Goal: Information Seeking & Learning: Find specific fact

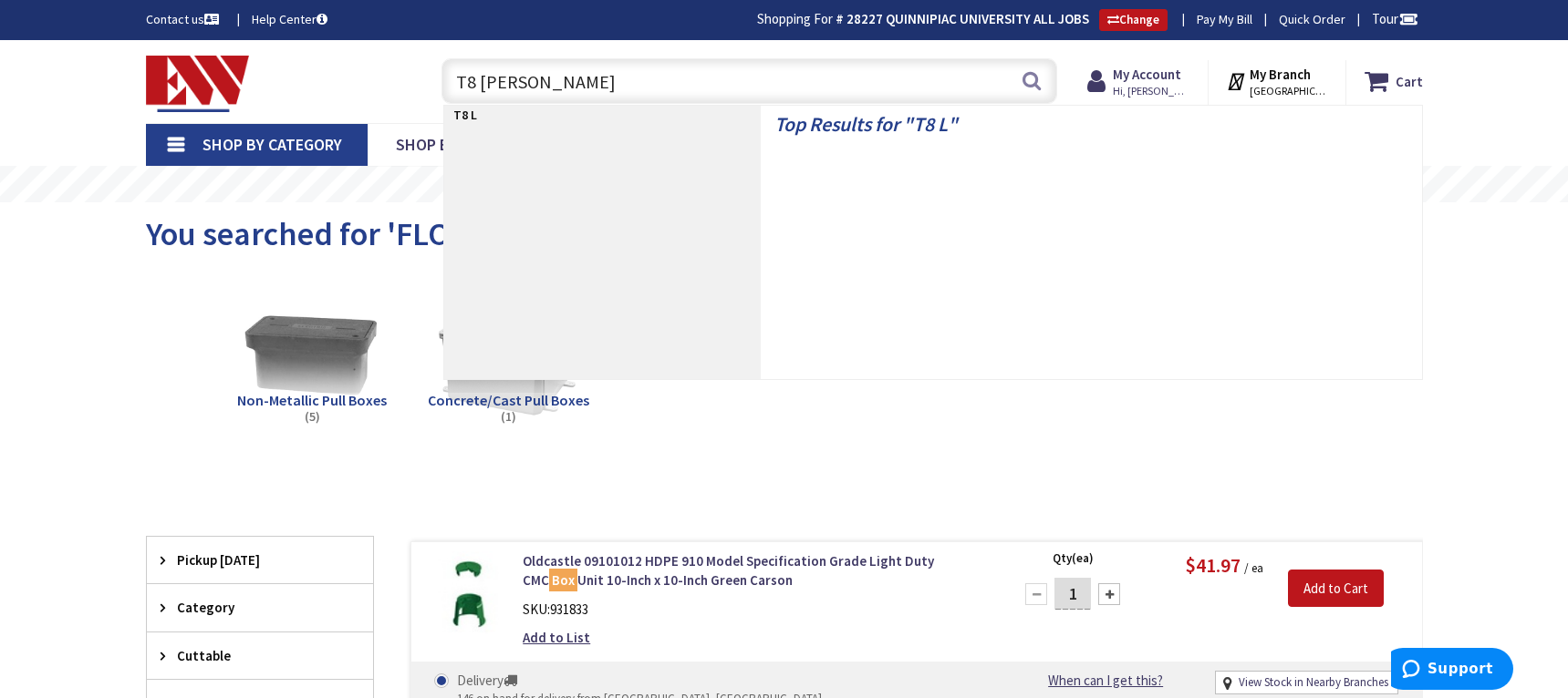
type input "T8 LAMP"
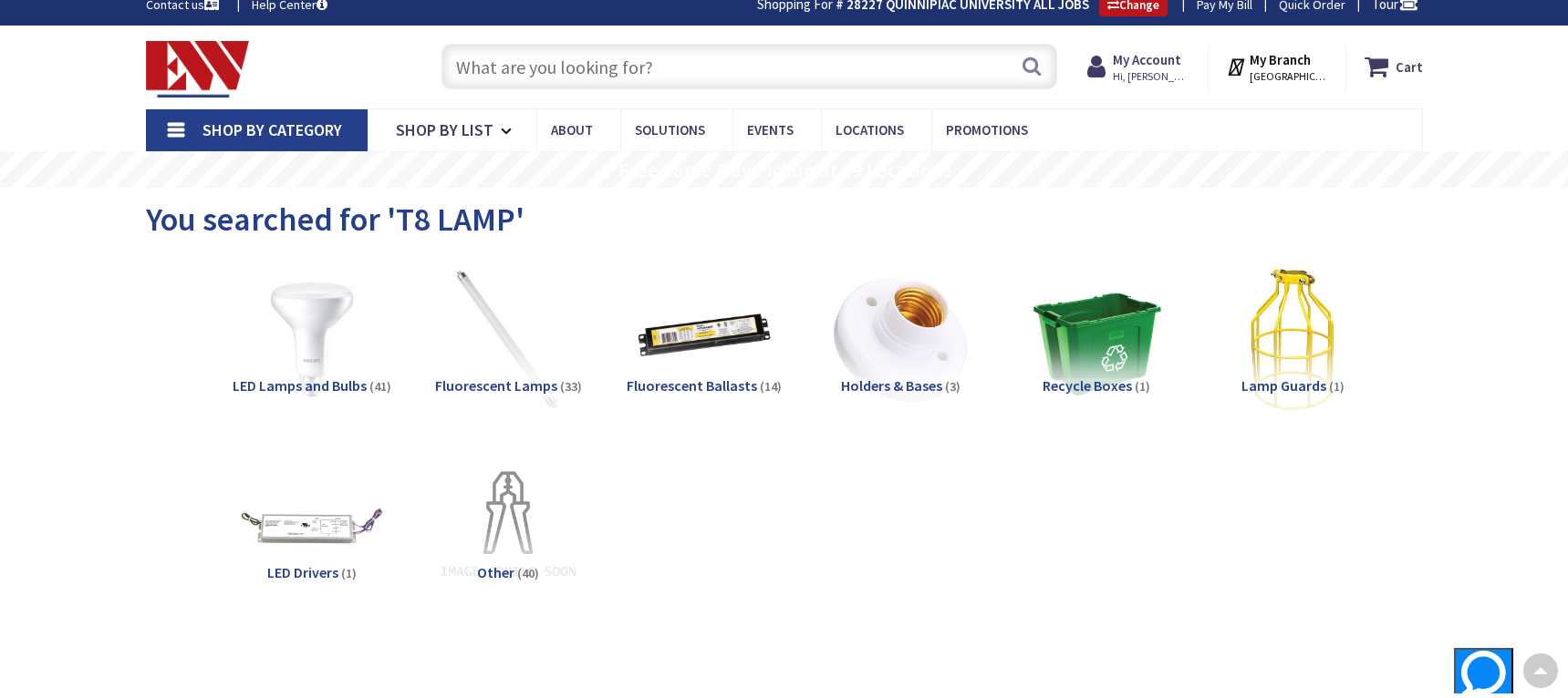
scroll to position [3, 0]
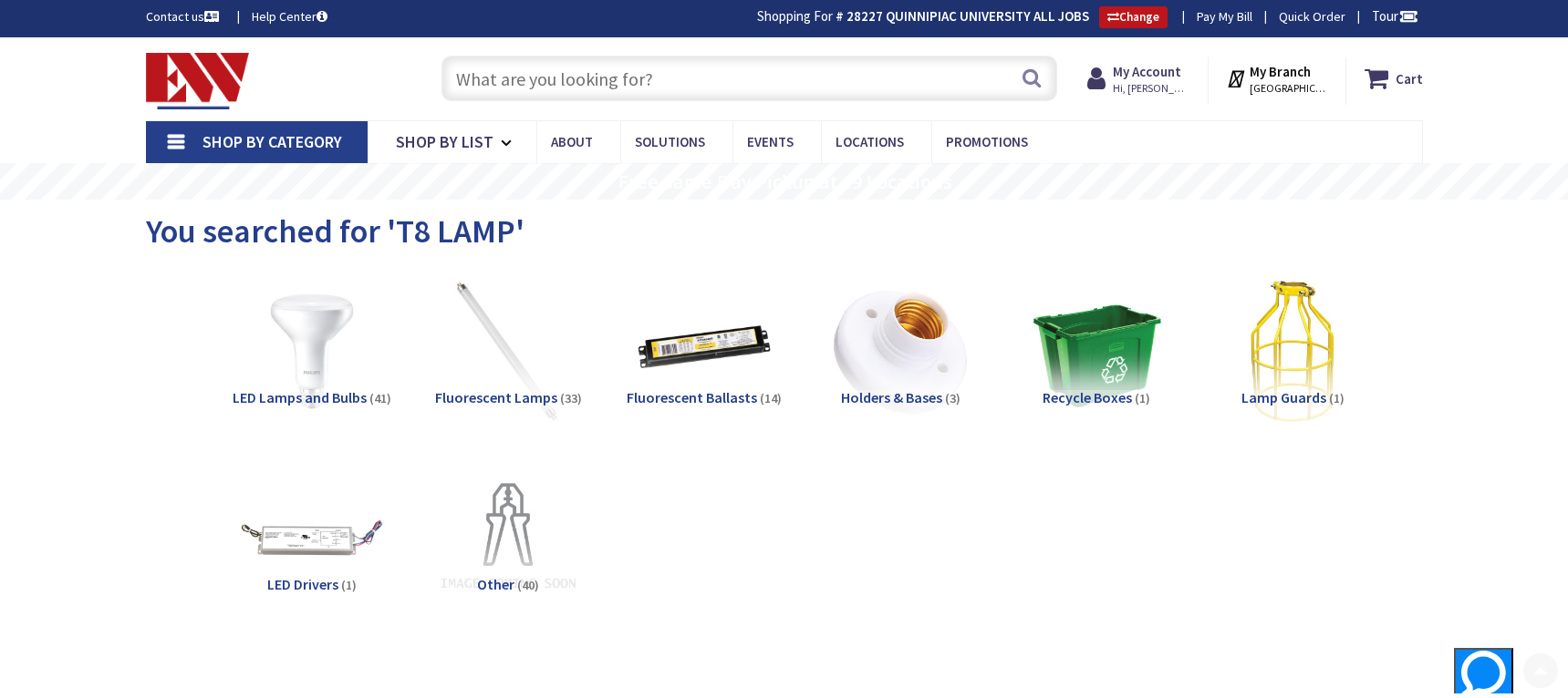
drag, startPoint x: 550, startPoint y: 103, endPoint x: 553, endPoint y: 94, distance: 9.5
click at [550, 102] on div "Search" at bounding box center [745, 77] width 625 height 58
click at [561, 78] on input "text" at bounding box center [749, 78] width 616 height 45
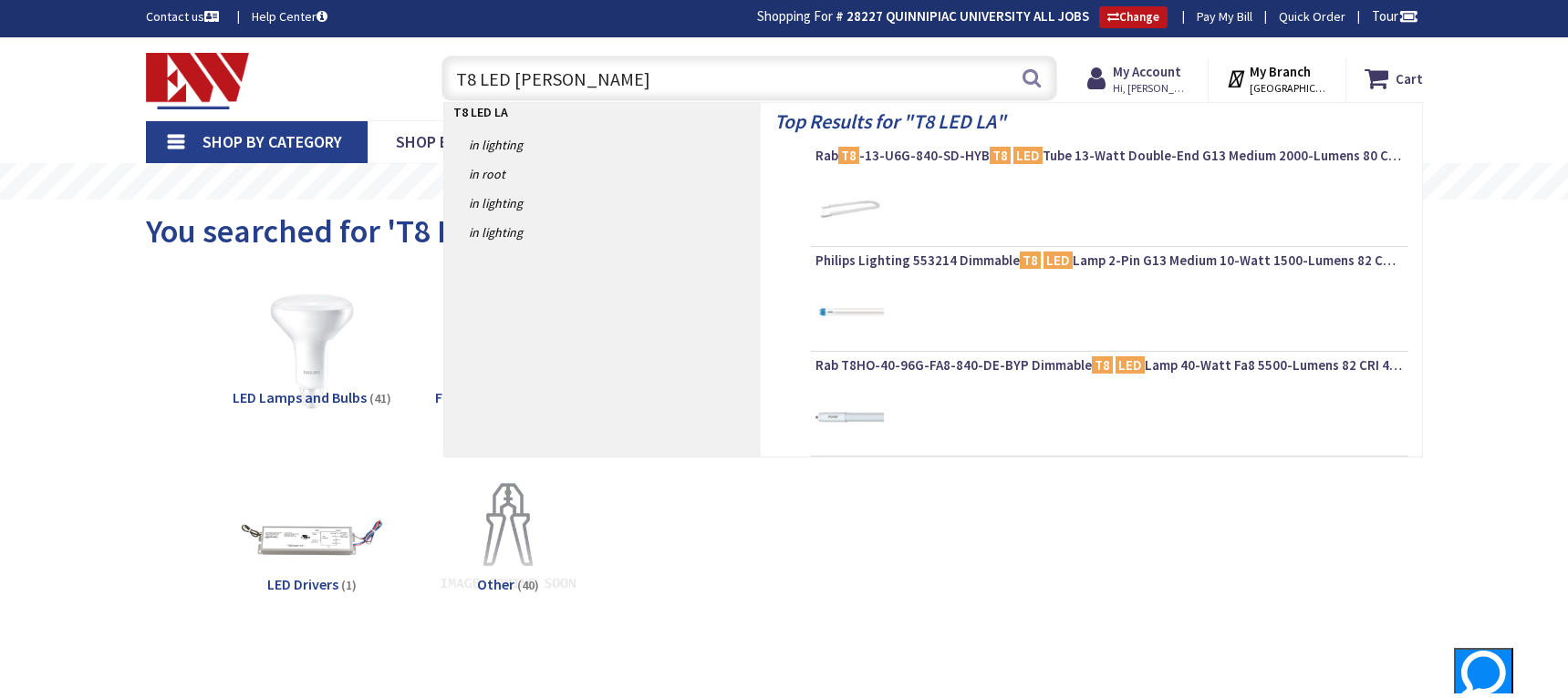
type input "T8 LED LAMP"
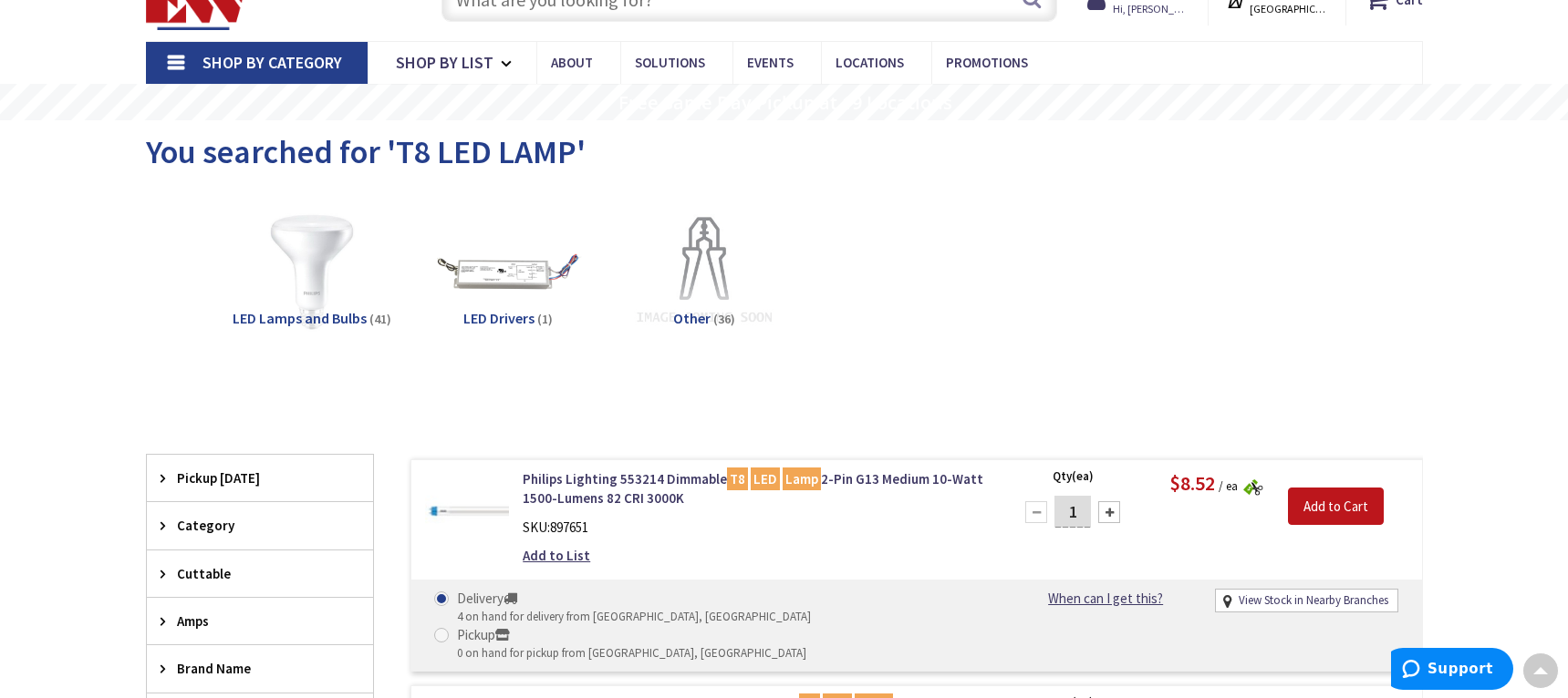
scroll to position [3, 0]
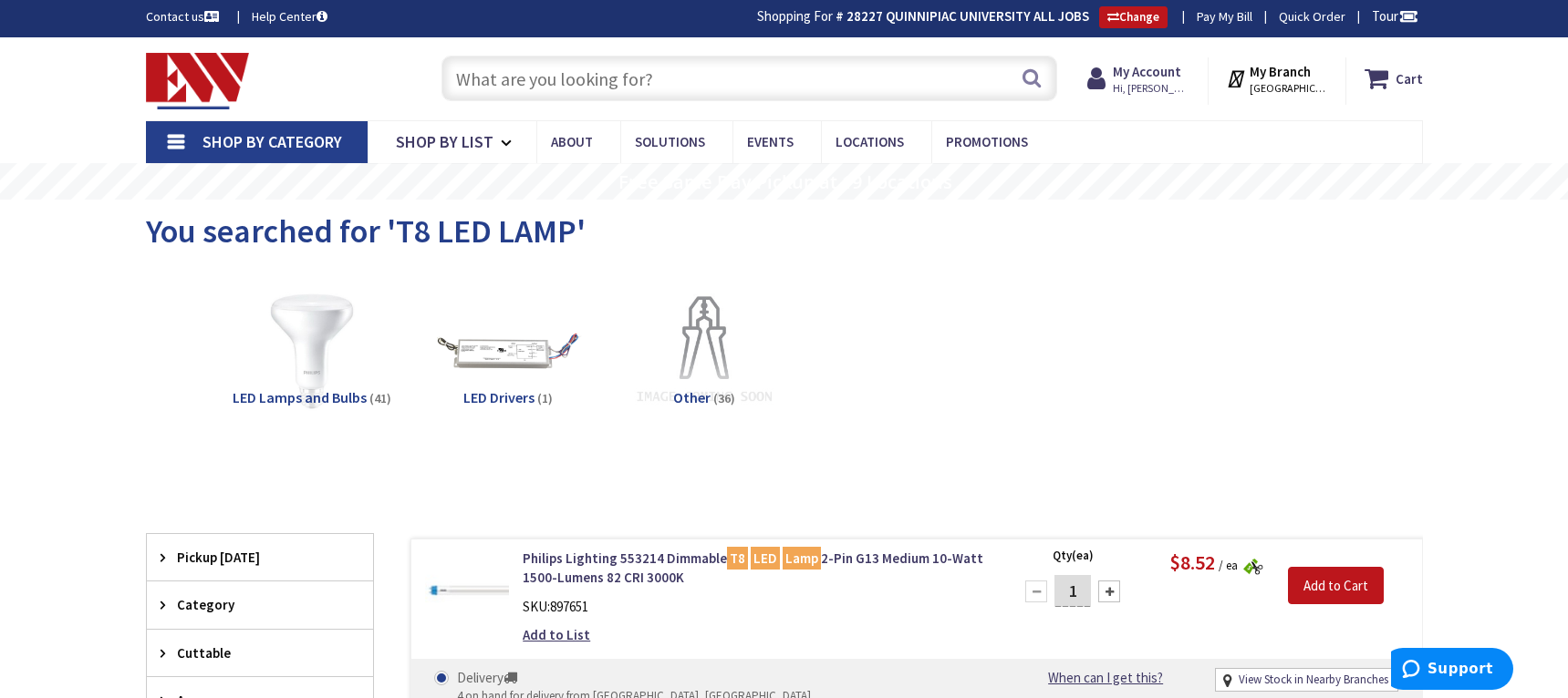
click at [582, 87] on input "text" at bounding box center [749, 78] width 616 height 45
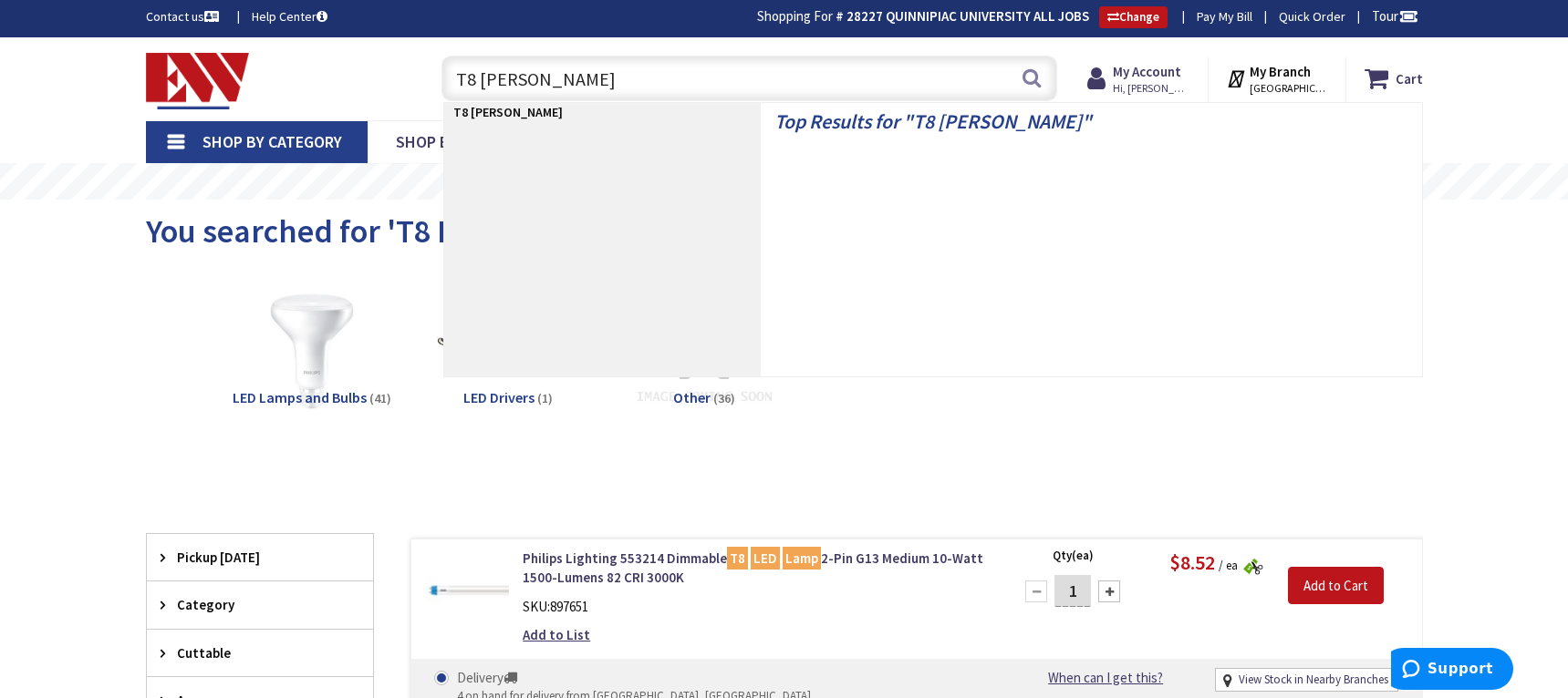
type input "T8 LAMP"
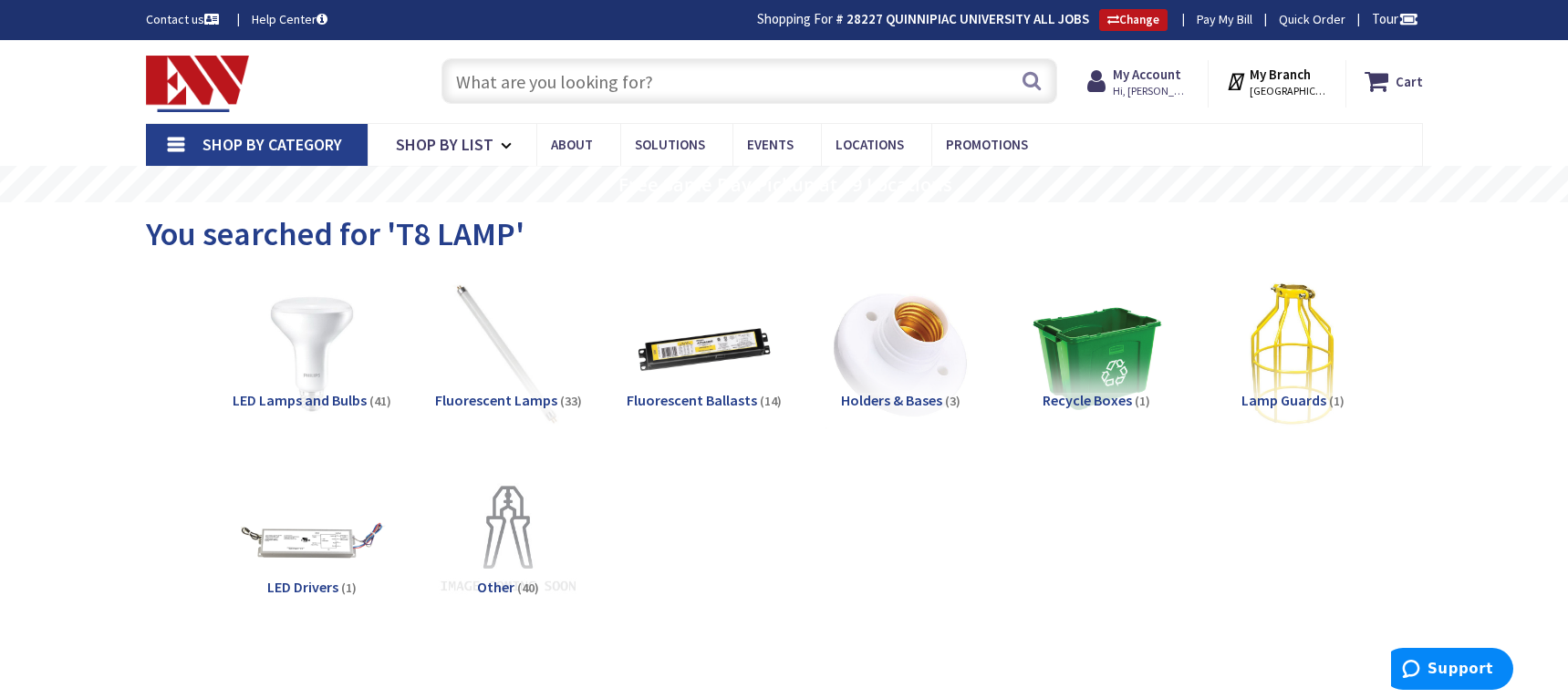
click at [578, 88] on input "text" at bounding box center [749, 80] width 616 height 45
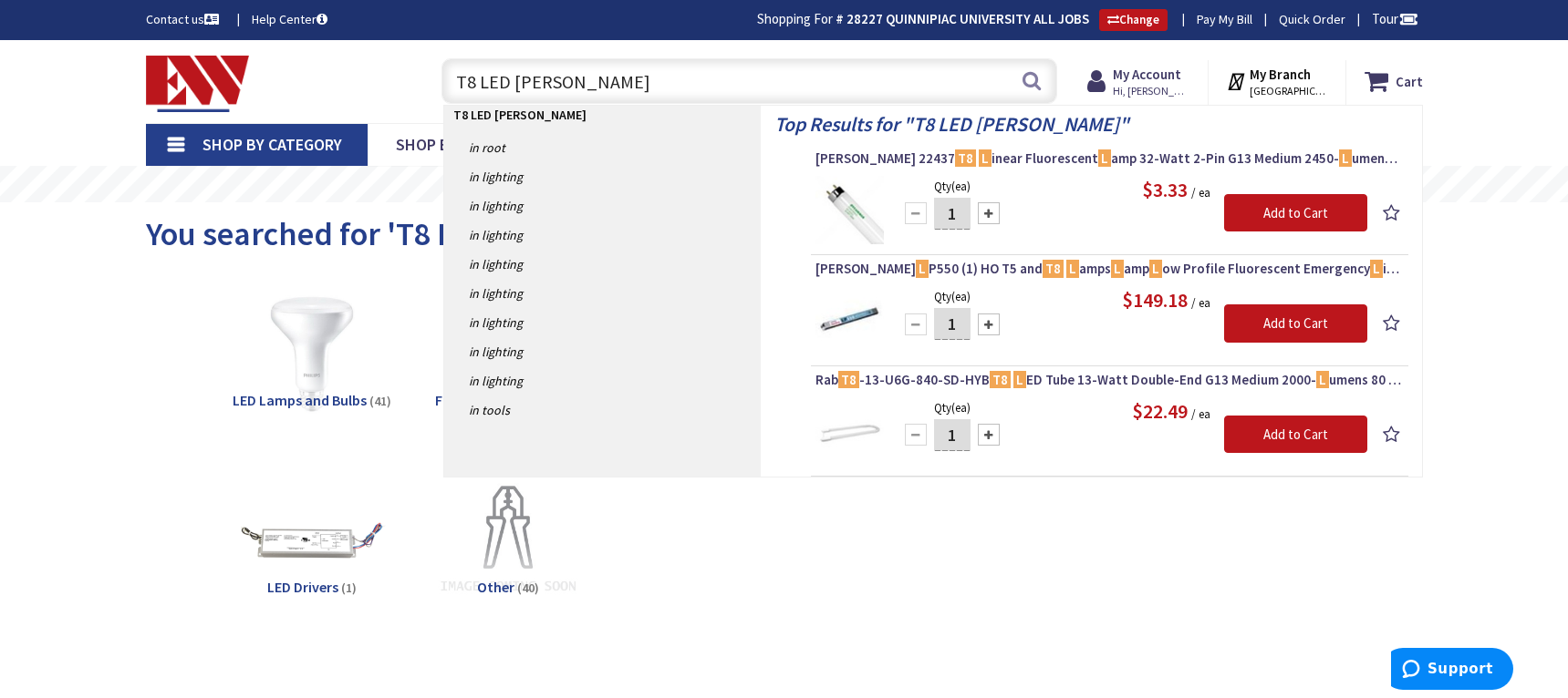
type input "T8 LED LAMP"
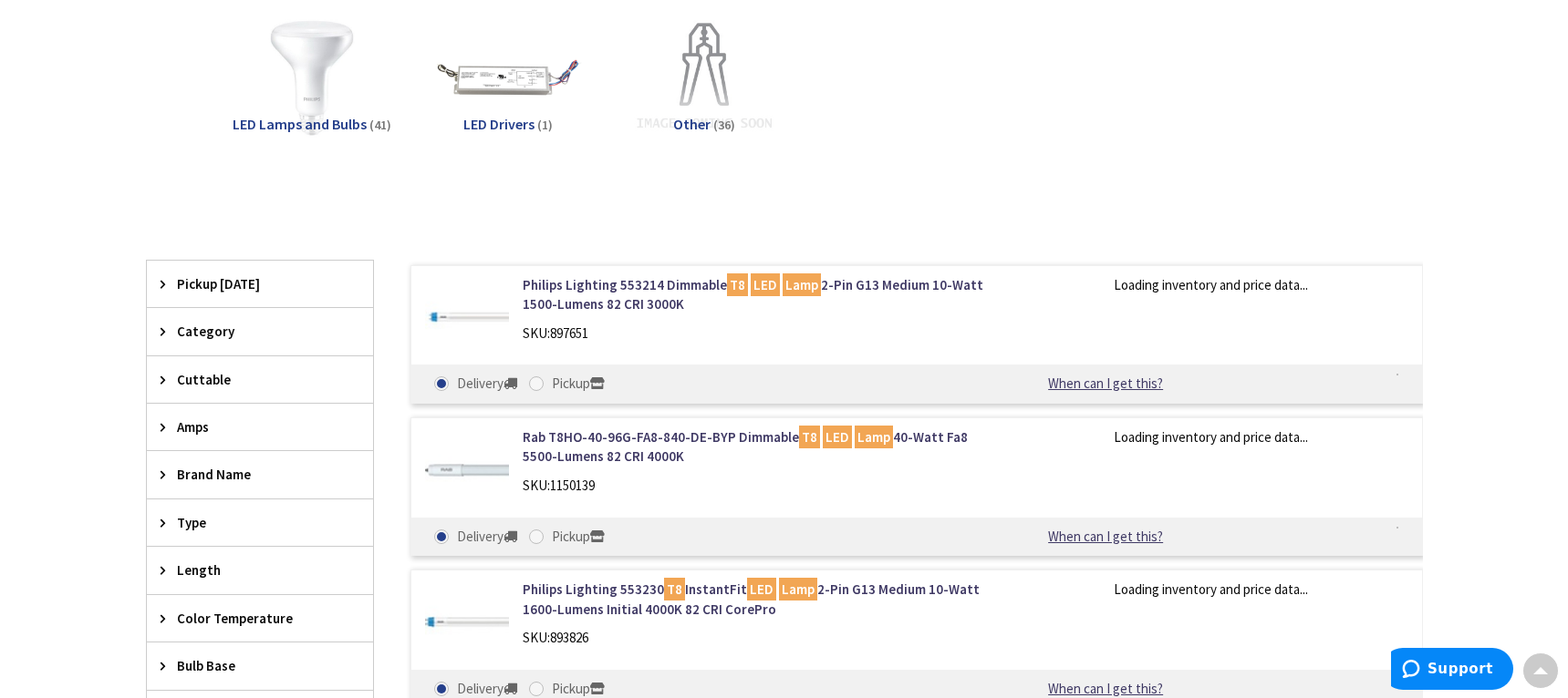
scroll to position [276, 0]
